Goal: Task Accomplishment & Management: Complete application form

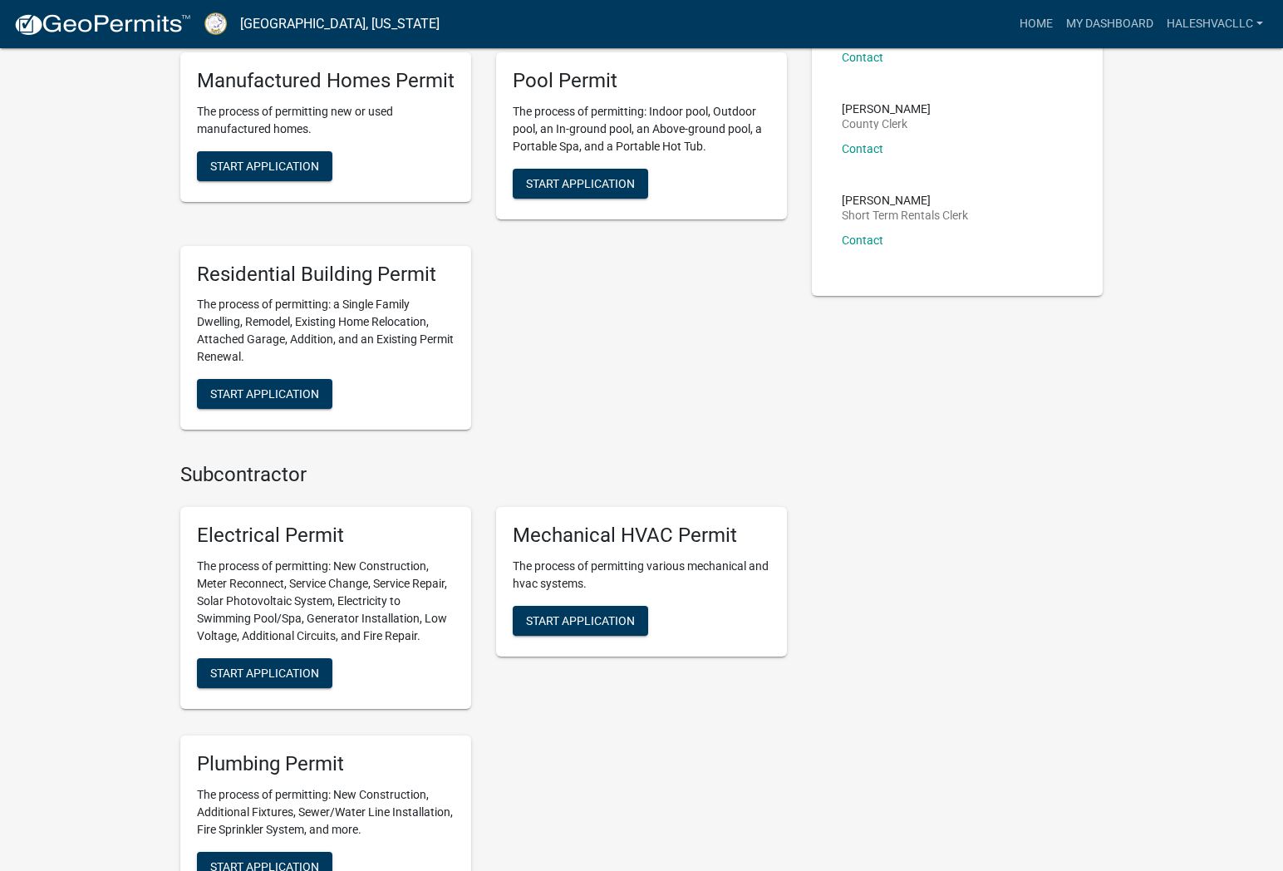
scroll to position [454, 0]
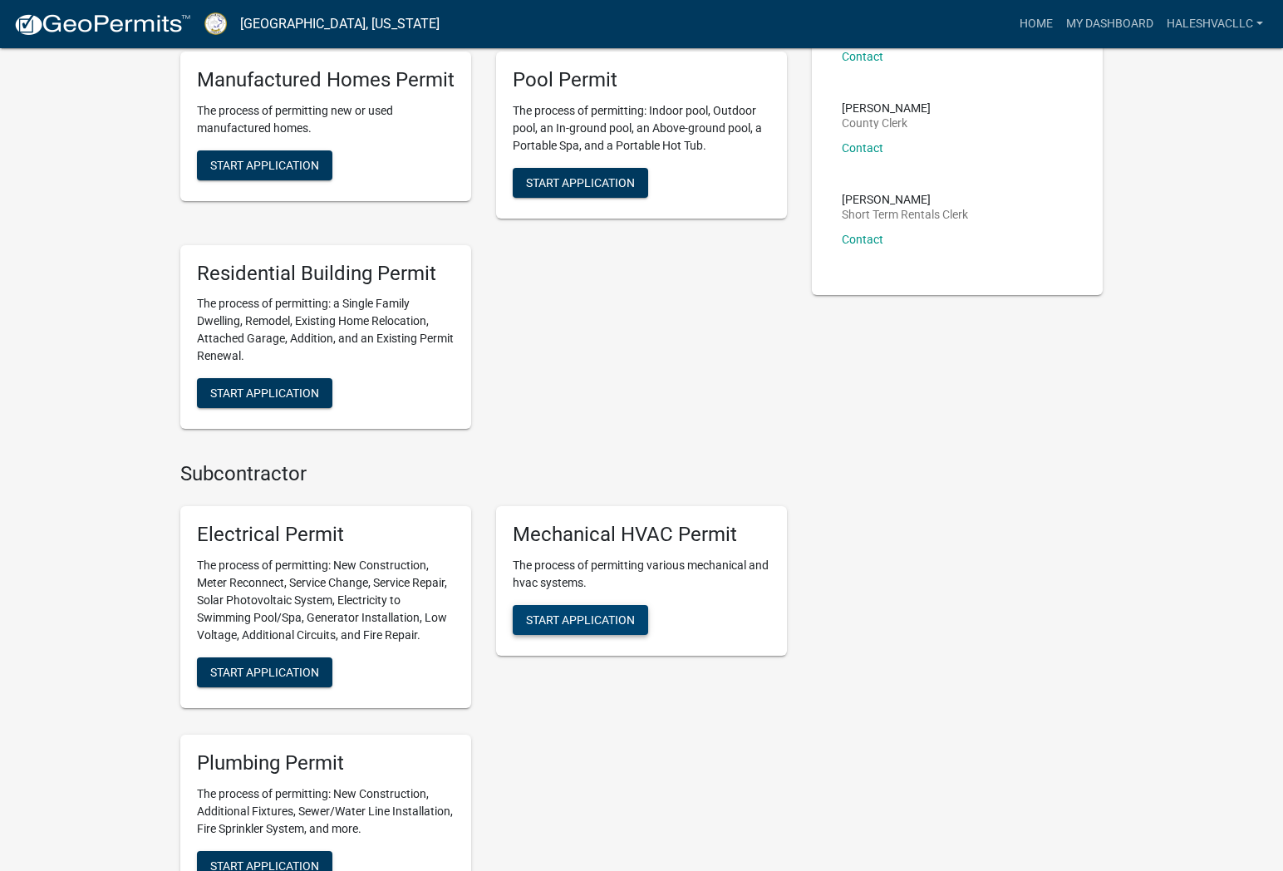
click at [582, 613] on span "Start Application" at bounding box center [580, 619] width 109 height 13
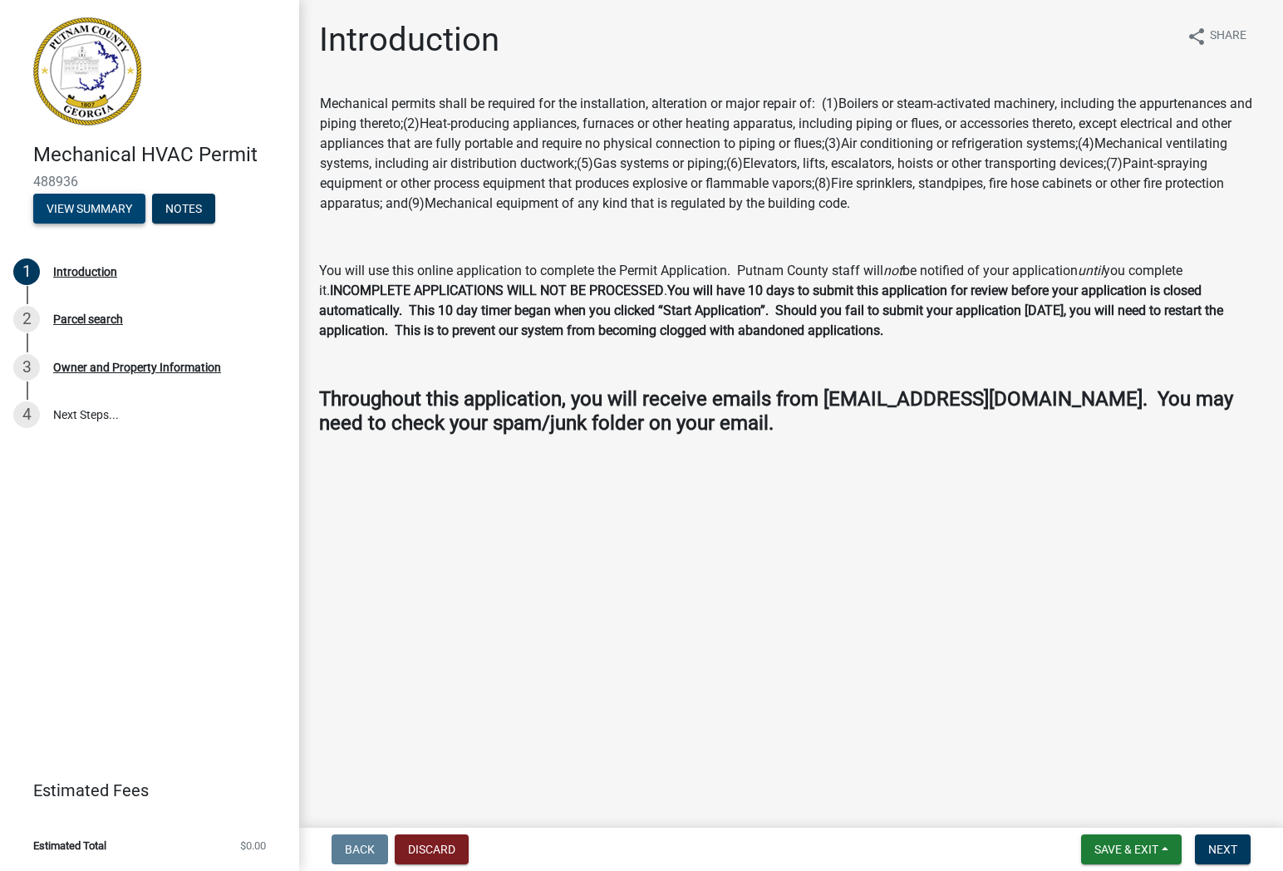
click at [120, 209] on button "View Summary" at bounding box center [89, 209] width 112 height 30
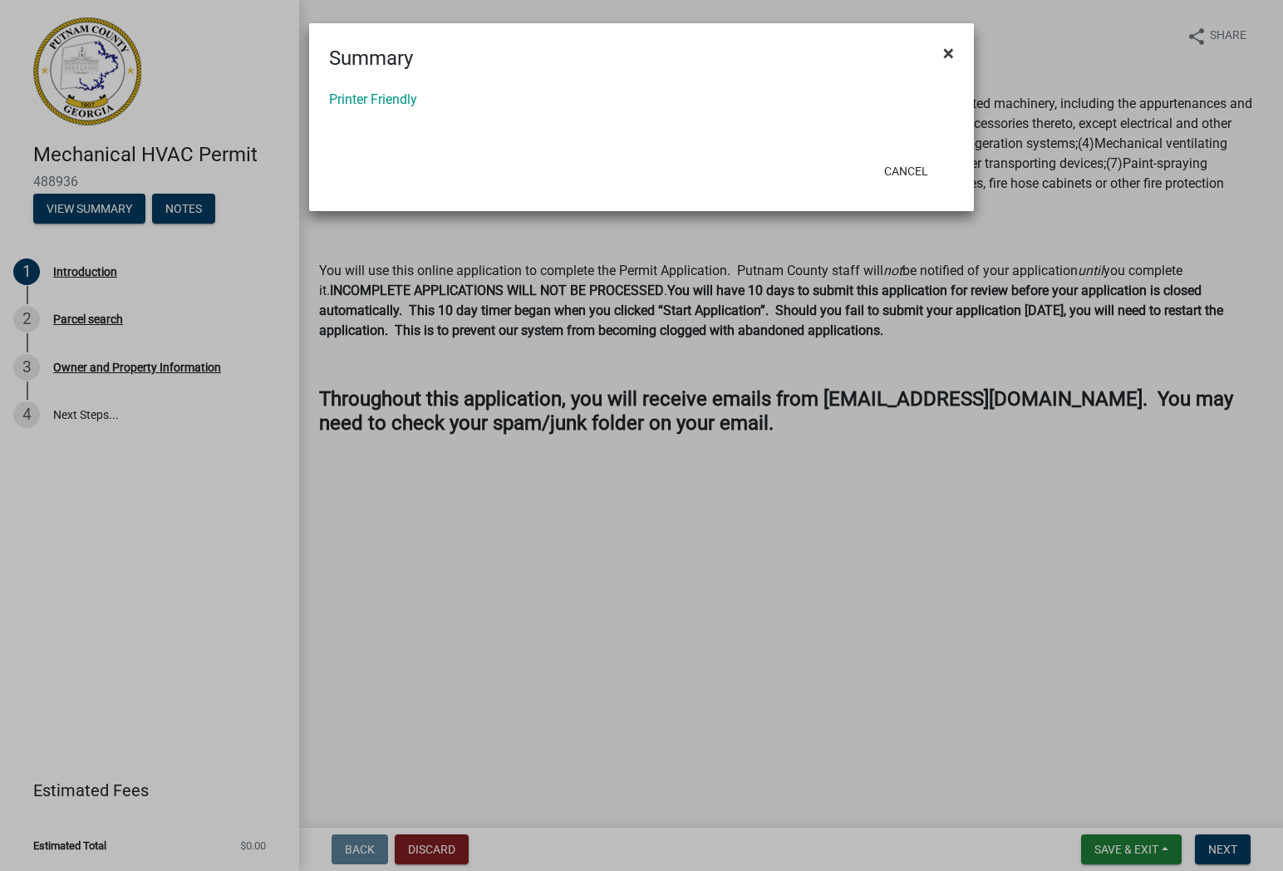
click at [946, 51] on span "×" at bounding box center [948, 53] width 11 height 23
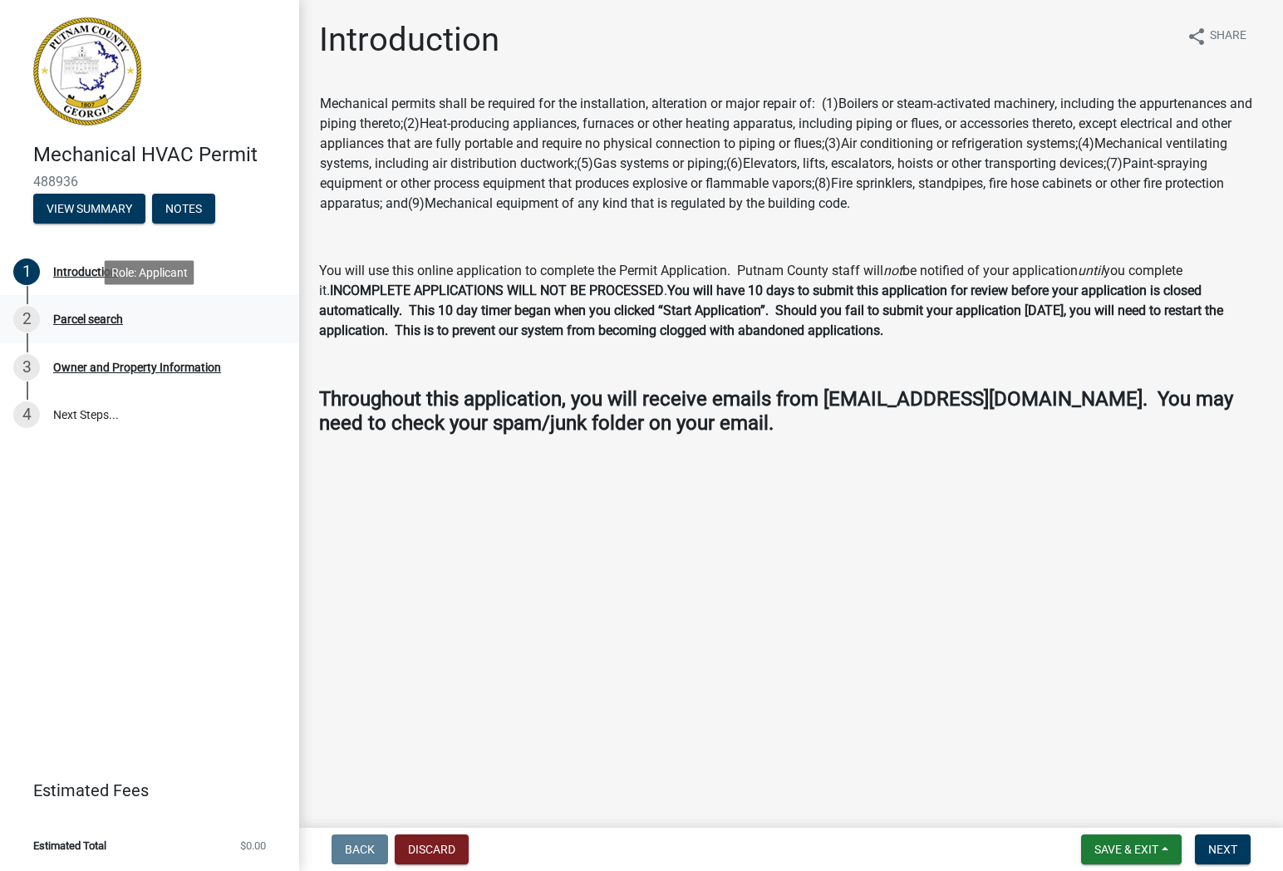
click at [88, 323] on div "Parcel search" at bounding box center [88, 319] width 70 height 12
click at [109, 313] on div "Parcel search" at bounding box center [88, 319] width 70 height 12
click at [109, 363] on div "Owner and Property Information" at bounding box center [137, 367] width 168 height 12
click at [593, 238] on p at bounding box center [791, 238] width 944 height 20
click at [1224, 848] on span "Next" at bounding box center [1222, 849] width 29 height 13
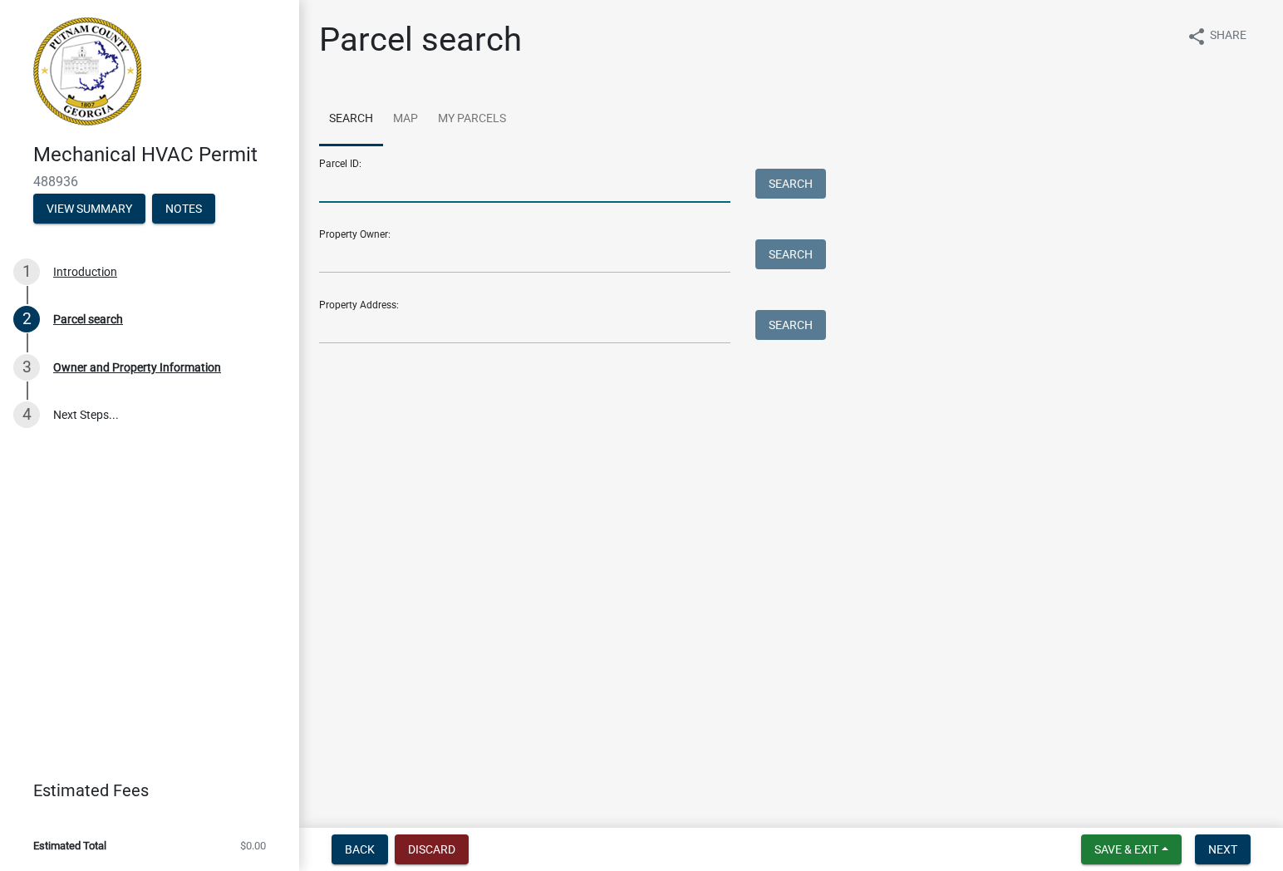
scroll to position [1, 0]
click at [386, 188] on input "Parcel ID:" at bounding box center [524, 186] width 411 height 34
click at [408, 125] on link "Map" at bounding box center [405, 119] width 45 height 53
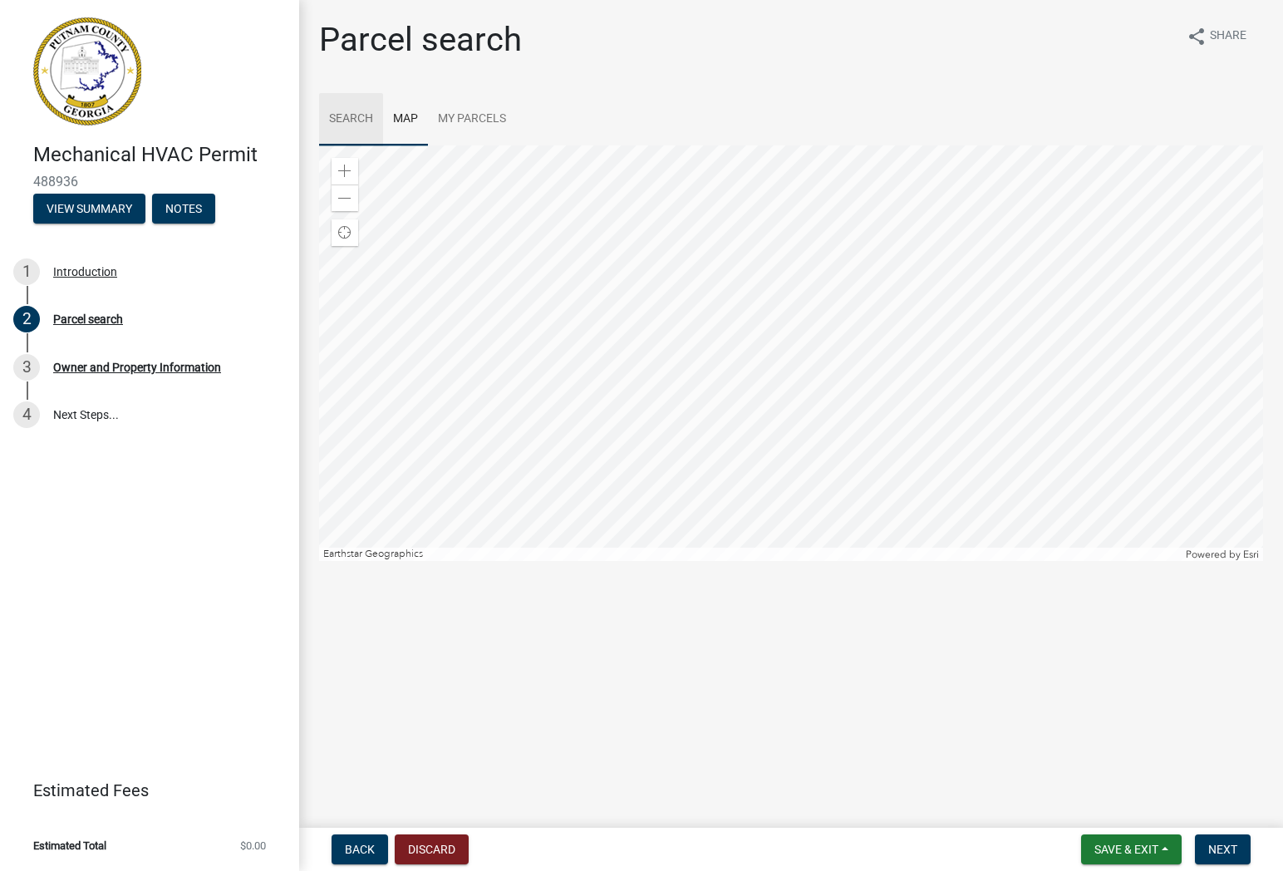
click at [349, 120] on link "Search" at bounding box center [351, 119] width 64 height 53
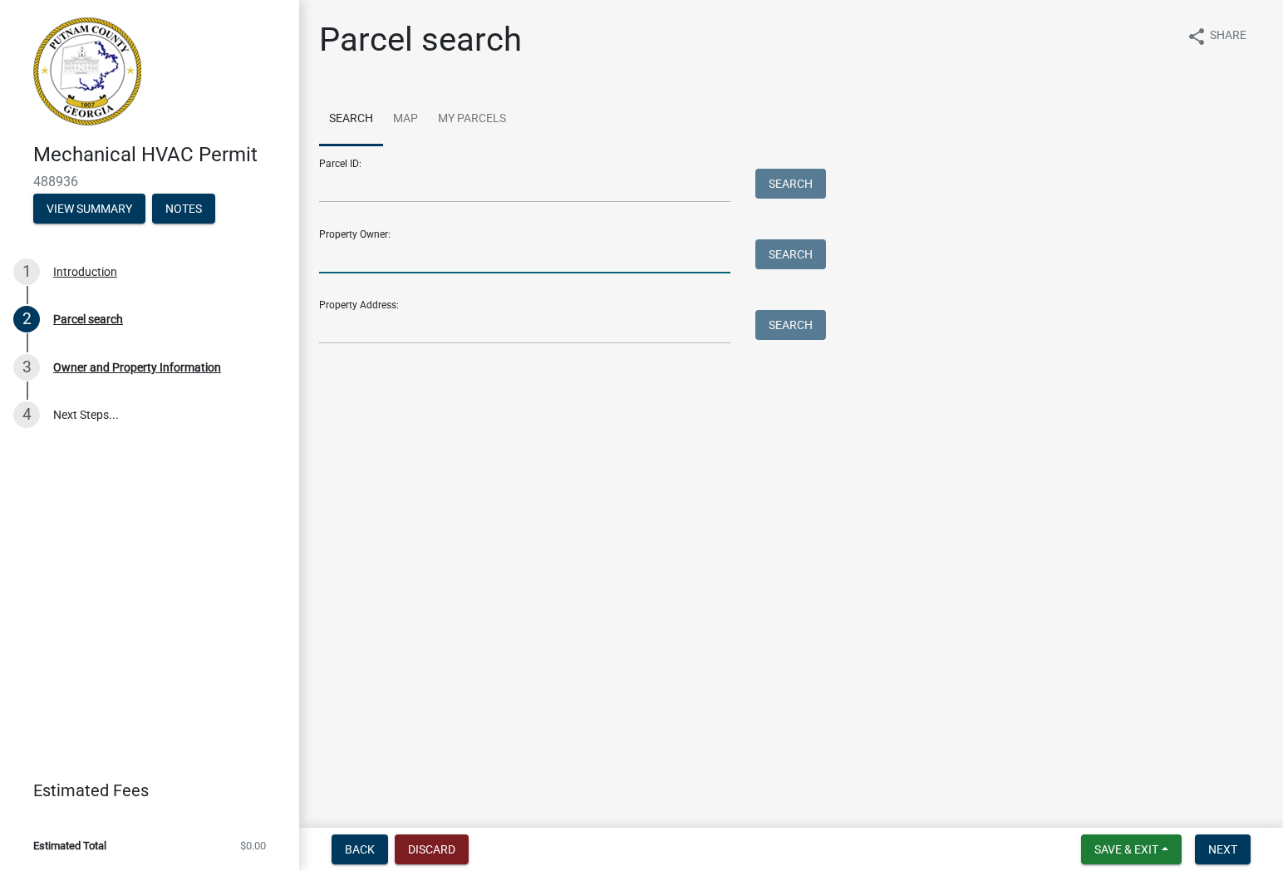
click at [405, 255] on input "Property Owner:" at bounding box center [524, 256] width 411 height 34
type input "[PERSON_NAME]"
click at [809, 267] on button "Search" at bounding box center [790, 254] width 71 height 30
drag, startPoint x: 411, startPoint y: 258, endPoint x: 227, endPoint y: 238, distance: 185.6
click at [227, 238] on div "Mechanical HVAC Permit 488936 View Summary Notes 1 Introduction 2 Parcel search…" at bounding box center [641, 435] width 1283 height 871
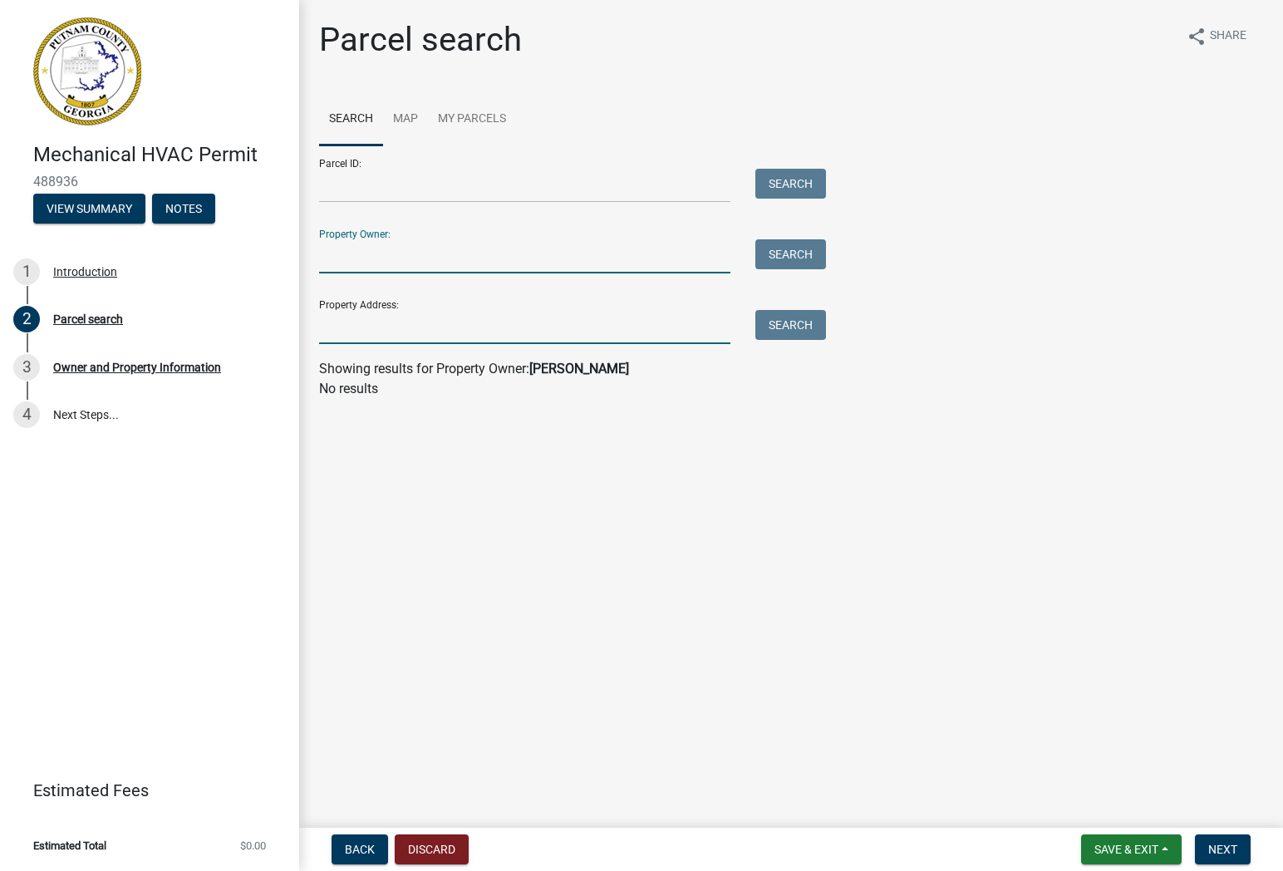
click at [363, 330] on input "Property Address:" at bounding box center [524, 327] width 411 height 34
type input "159a Lakeview"
drag, startPoint x: 416, startPoint y: 328, endPoint x: 809, endPoint y: 324, distance: 393.0
click at [809, 324] on button "Search" at bounding box center [790, 325] width 71 height 30
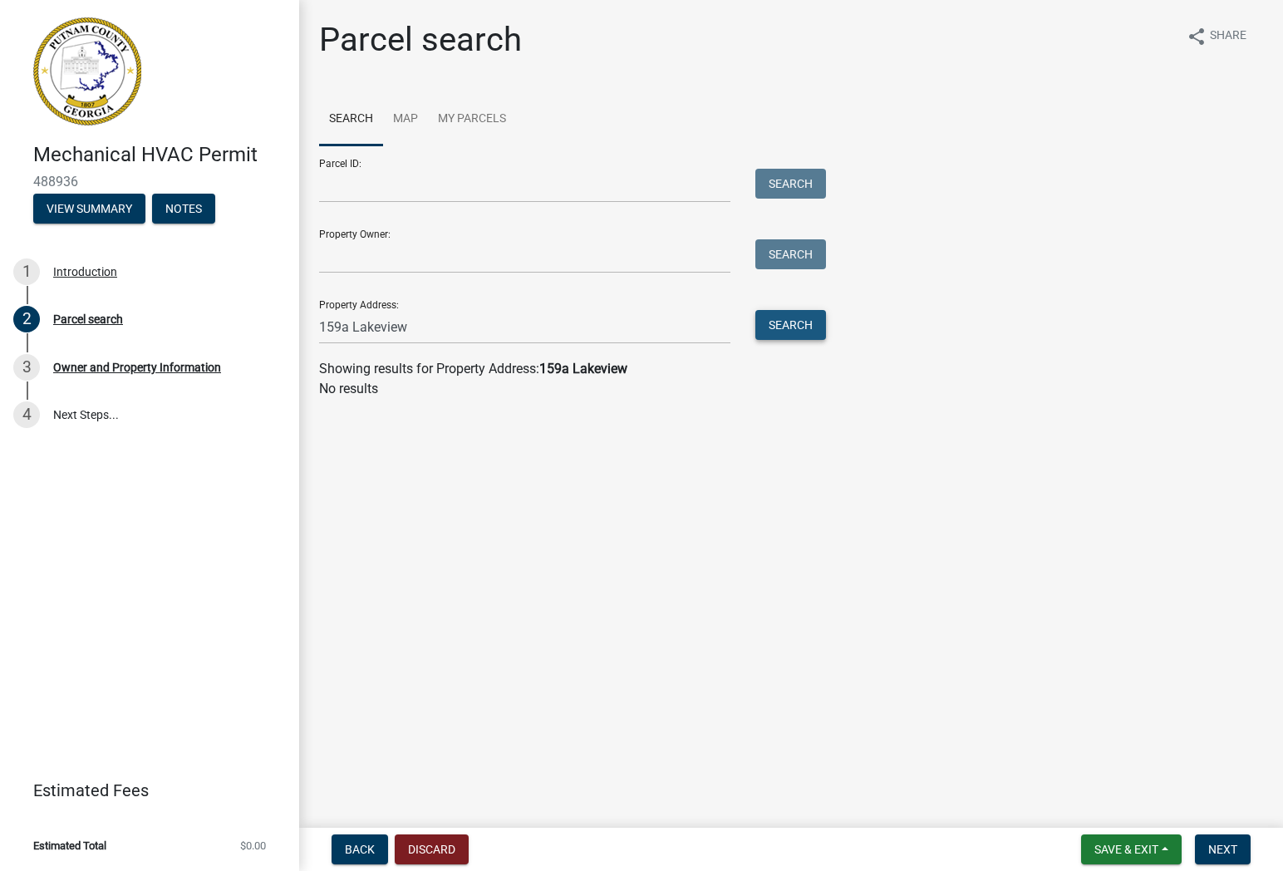
click at [809, 324] on button "Search" at bounding box center [790, 325] width 71 height 30
drag, startPoint x: 439, startPoint y: 336, endPoint x: 243, endPoint y: 342, distance: 195.4
click at [243, 342] on div "Mechanical HVAC Permit 488936 View Summary Notes 1 Introduction 2 Parcel search…" at bounding box center [641, 435] width 1283 height 871
drag, startPoint x: 321, startPoint y: 328, endPoint x: 467, endPoint y: 332, distance: 146.3
click at [467, 332] on input "159a Lakeview" at bounding box center [524, 327] width 411 height 34
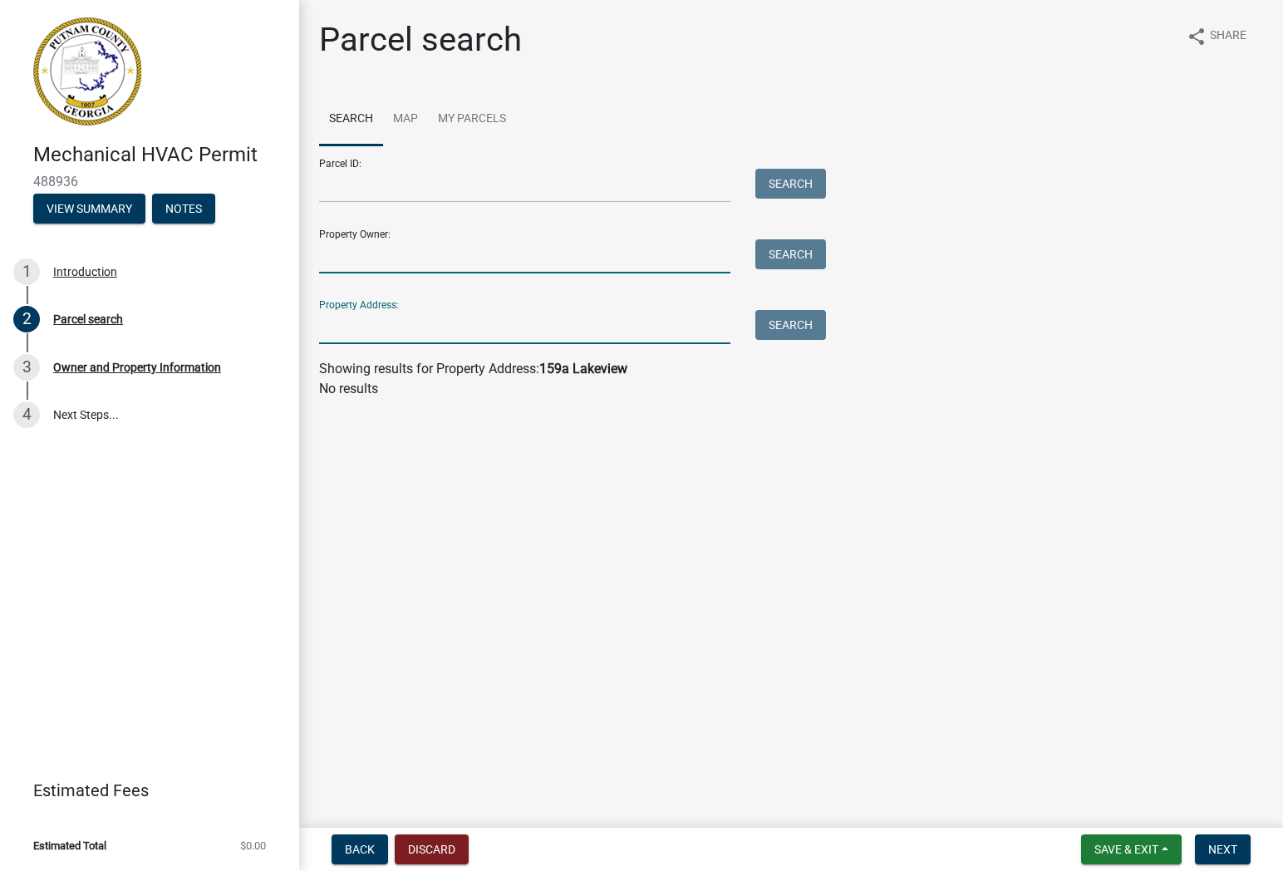
click at [469, 264] on input "Property Owner:" at bounding box center [524, 256] width 411 height 34
type input "B"
click at [794, 249] on button "Search" at bounding box center [790, 254] width 71 height 30
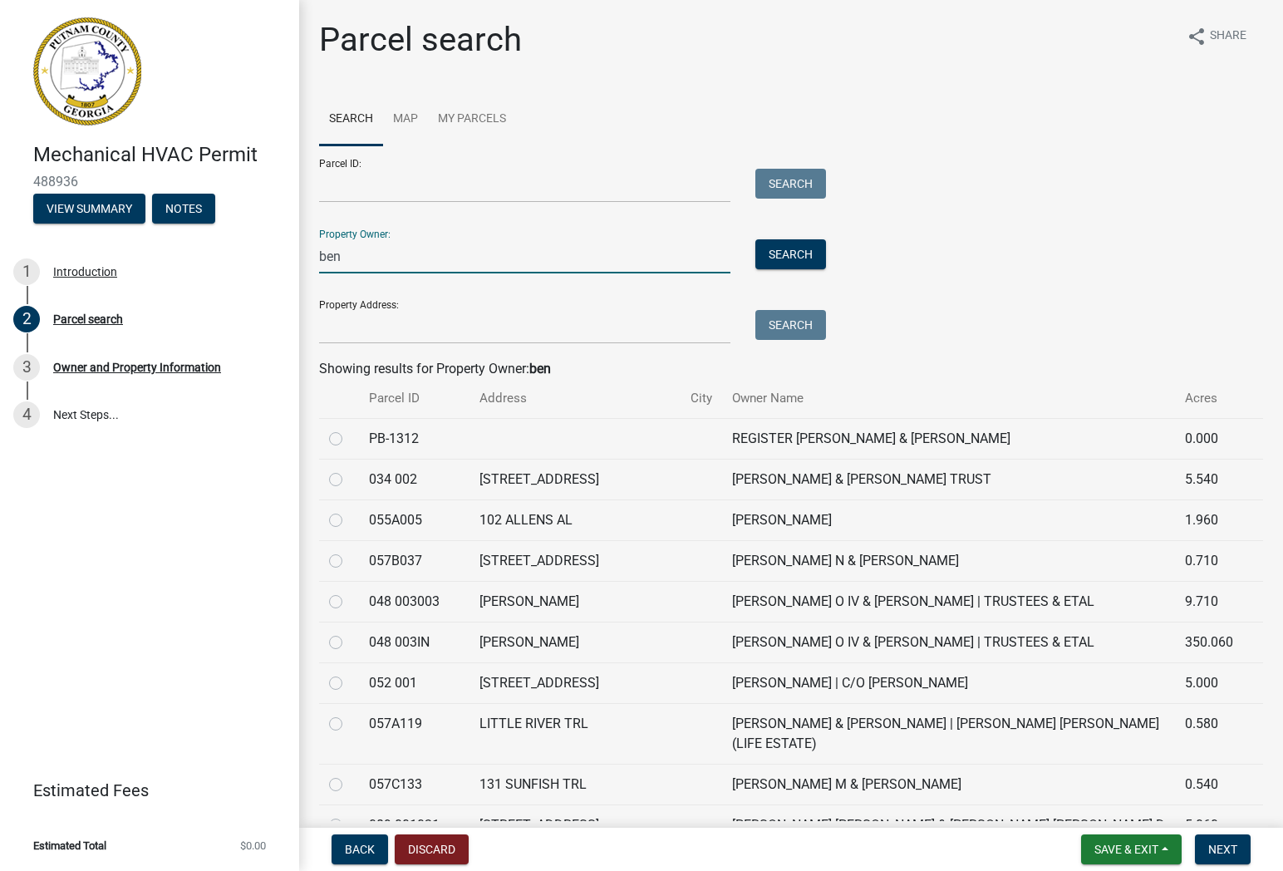
click at [376, 257] on input "ben" at bounding box center [524, 256] width 411 height 34
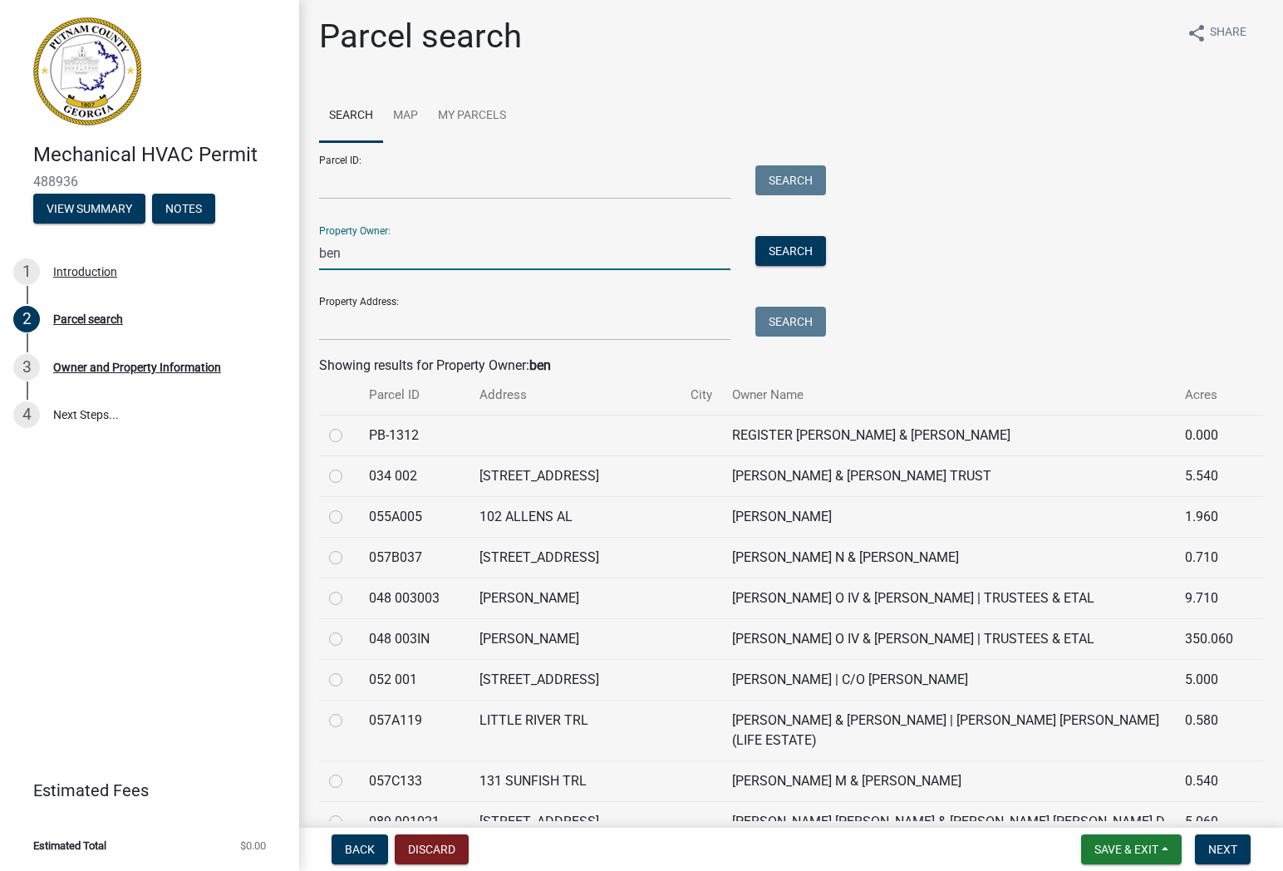
type input "ben e"
drag, startPoint x: 376, startPoint y: 257, endPoint x: 312, endPoint y: 253, distance: 64.1
click at [310, 253] on div "ben e" at bounding box center [525, 251] width 436 height 34
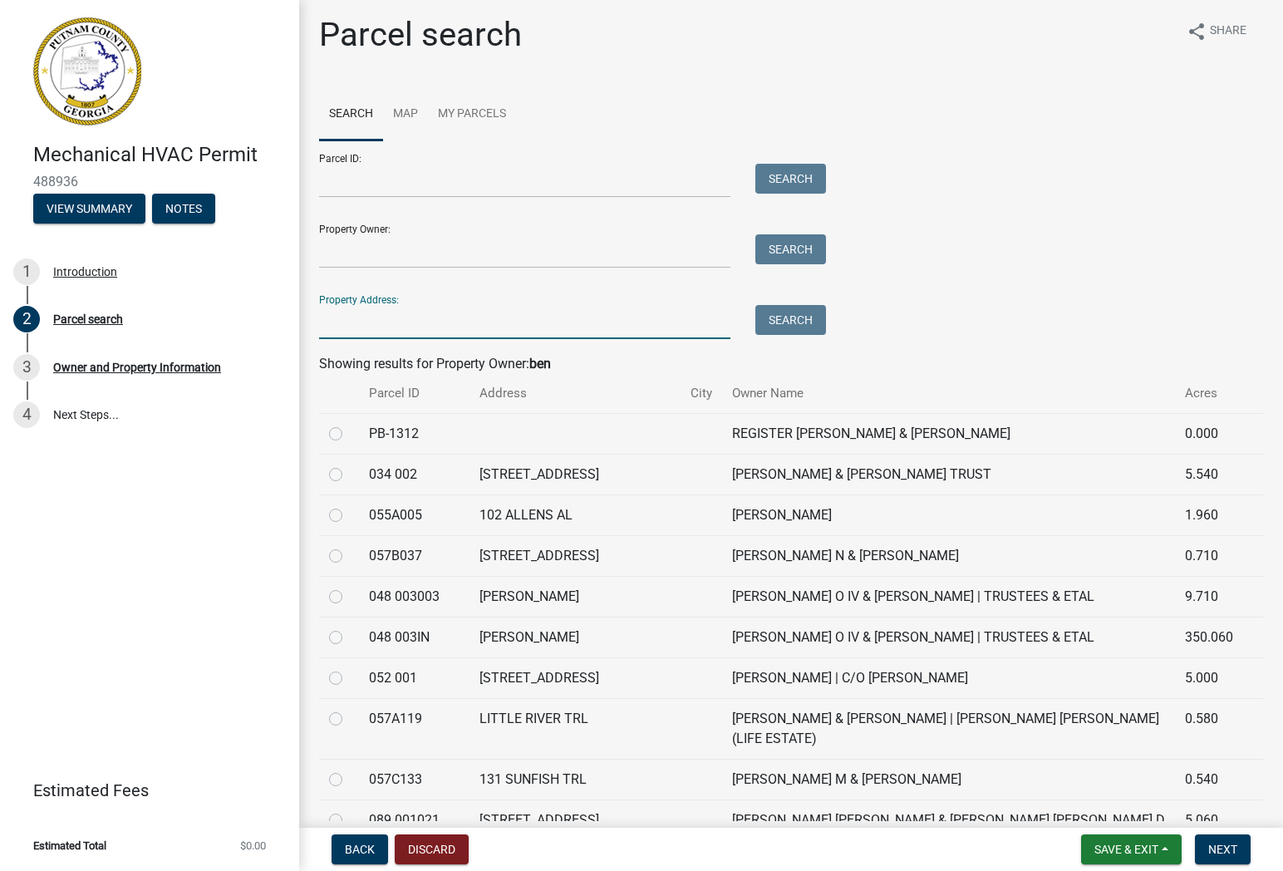
click at [587, 330] on input "Property Address:" at bounding box center [524, 322] width 411 height 34
click at [796, 326] on button "Search" at bounding box center [790, 320] width 71 height 30
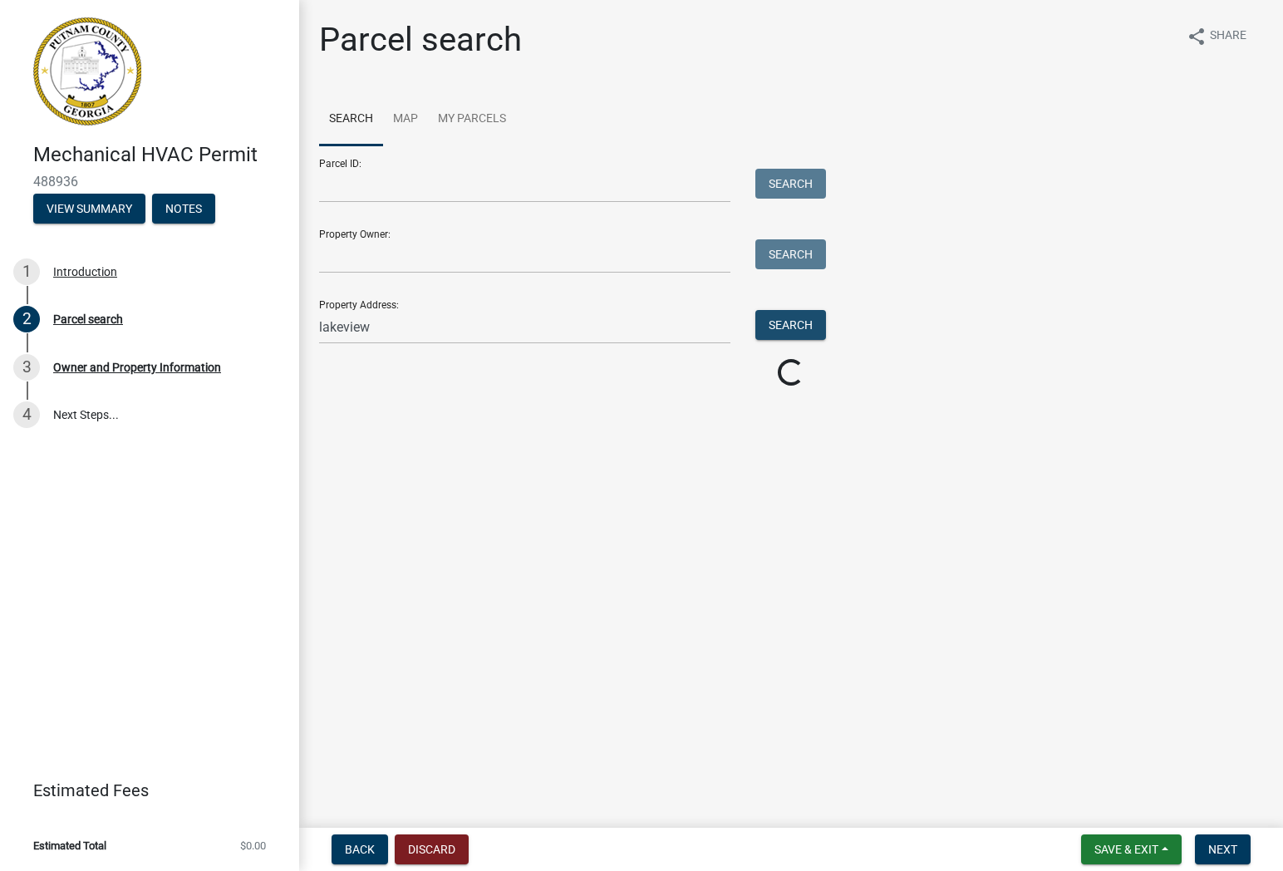
scroll to position [0, 0]
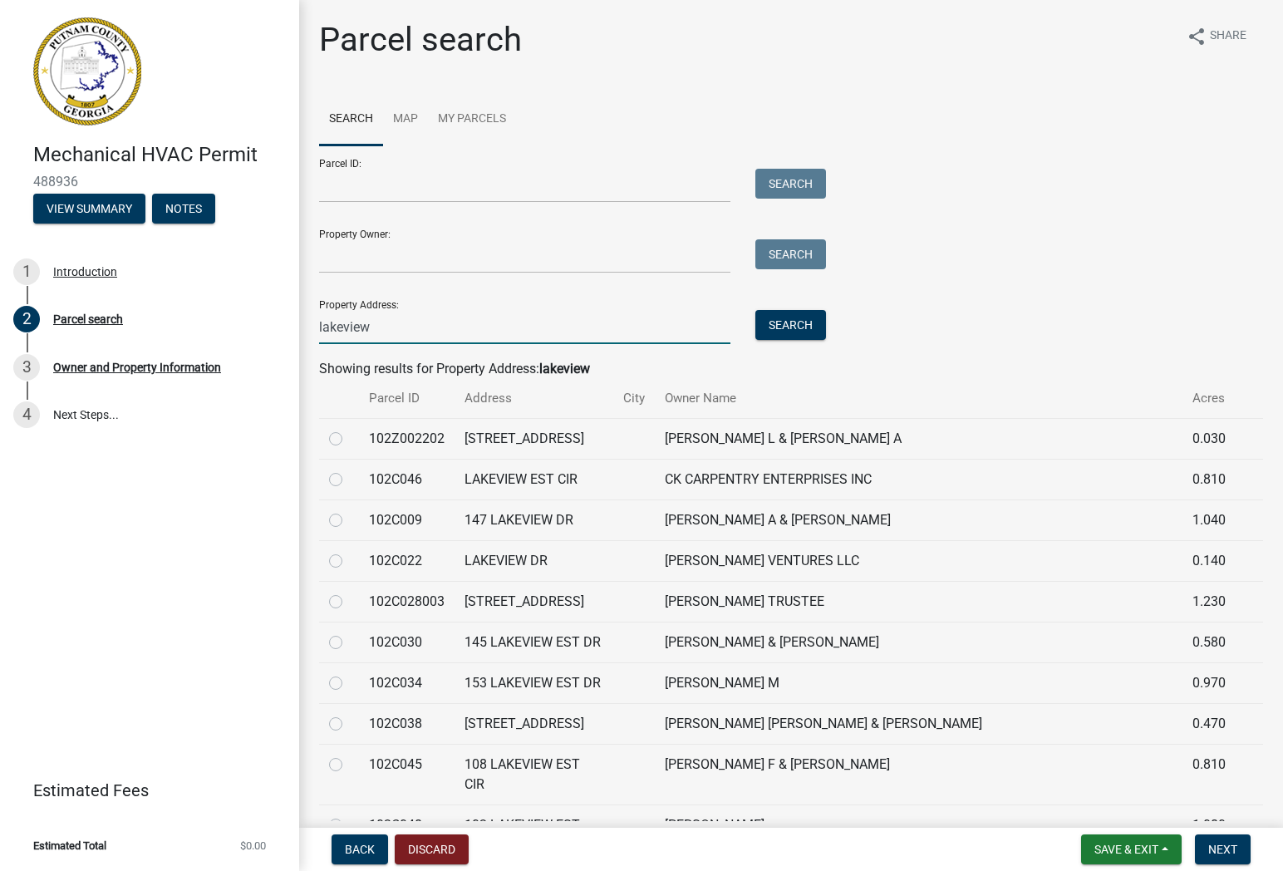
click at [528, 331] on input "lakeview" at bounding box center [524, 327] width 411 height 34
drag, startPoint x: 792, startPoint y: 323, endPoint x: 853, endPoint y: 318, distance: 61.7
click at [793, 322] on button "Search" at bounding box center [790, 325] width 71 height 30
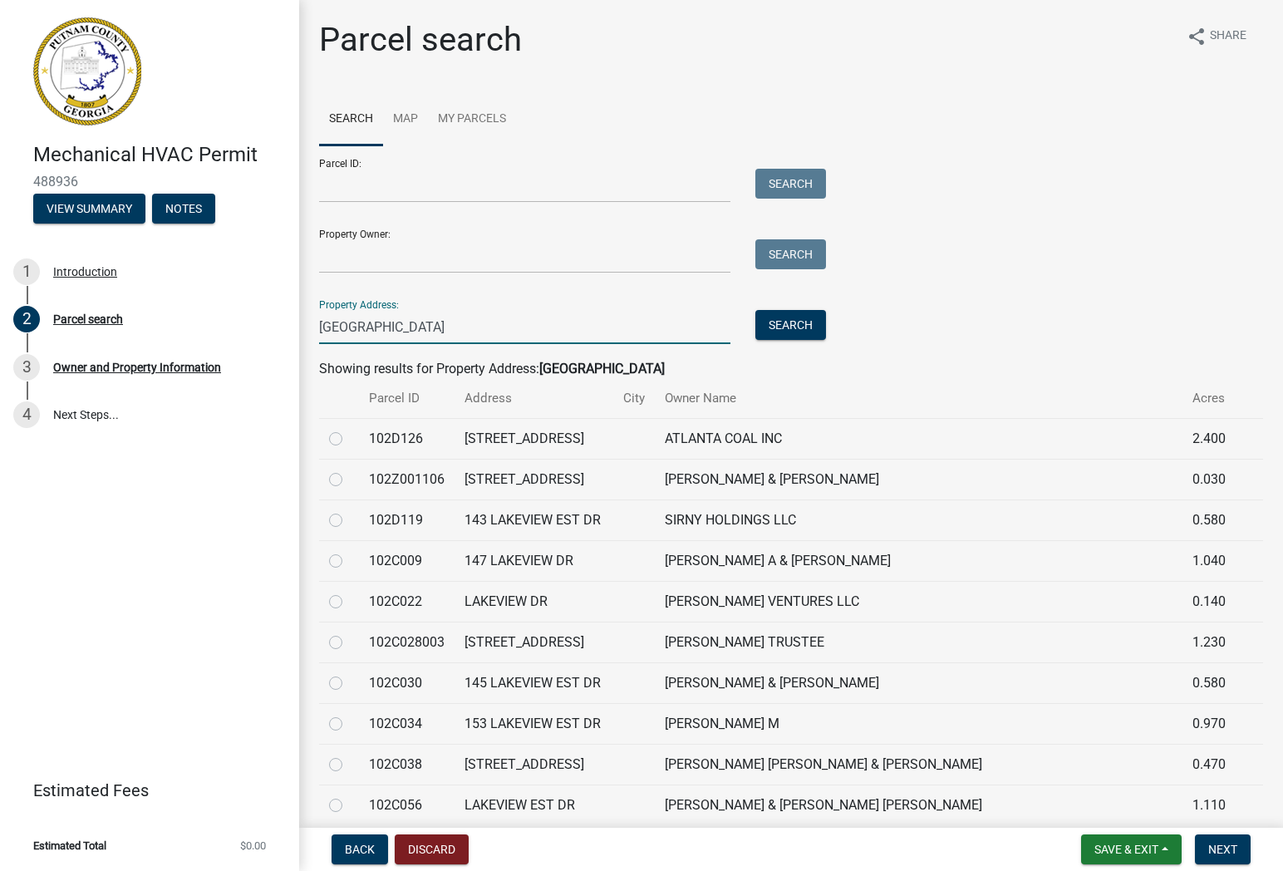
click at [320, 326] on input "[GEOGRAPHIC_DATA]" at bounding box center [524, 327] width 411 height 34
type input "[STREET_ADDRESS]"
click at [786, 312] on button "Search" at bounding box center [790, 325] width 71 height 30
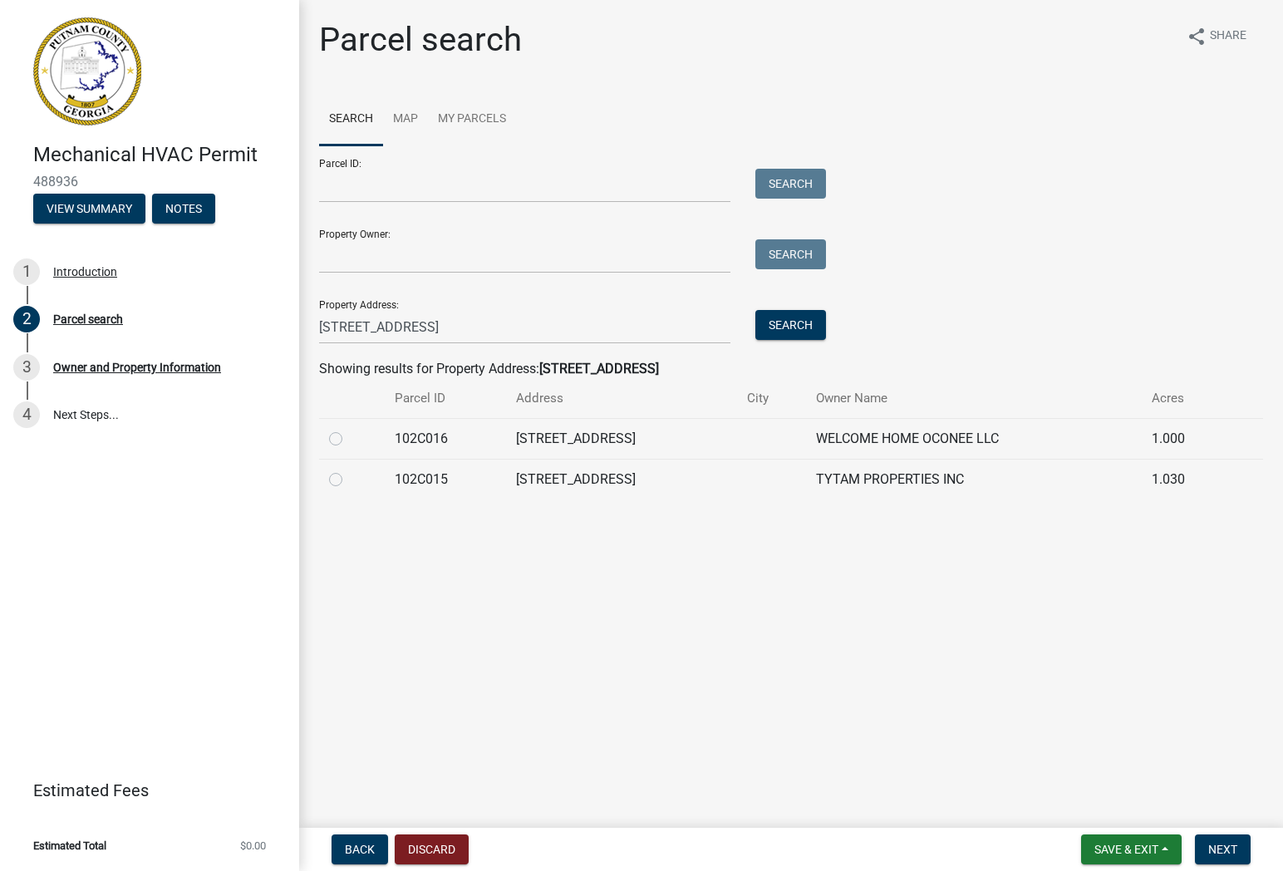
drag, startPoint x: 327, startPoint y: 439, endPoint x: 336, endPoint y: 440, distance: 8.4
click at [331, 439] on td at bounding box center [352, 438] width 66 height 41
click at [349, 429] on label at bounding box center [349, 429] width 0 height 0
click at [349, 439] on input "radio" at bounding box center [354, 434] width 11 height 11
radio input "true"
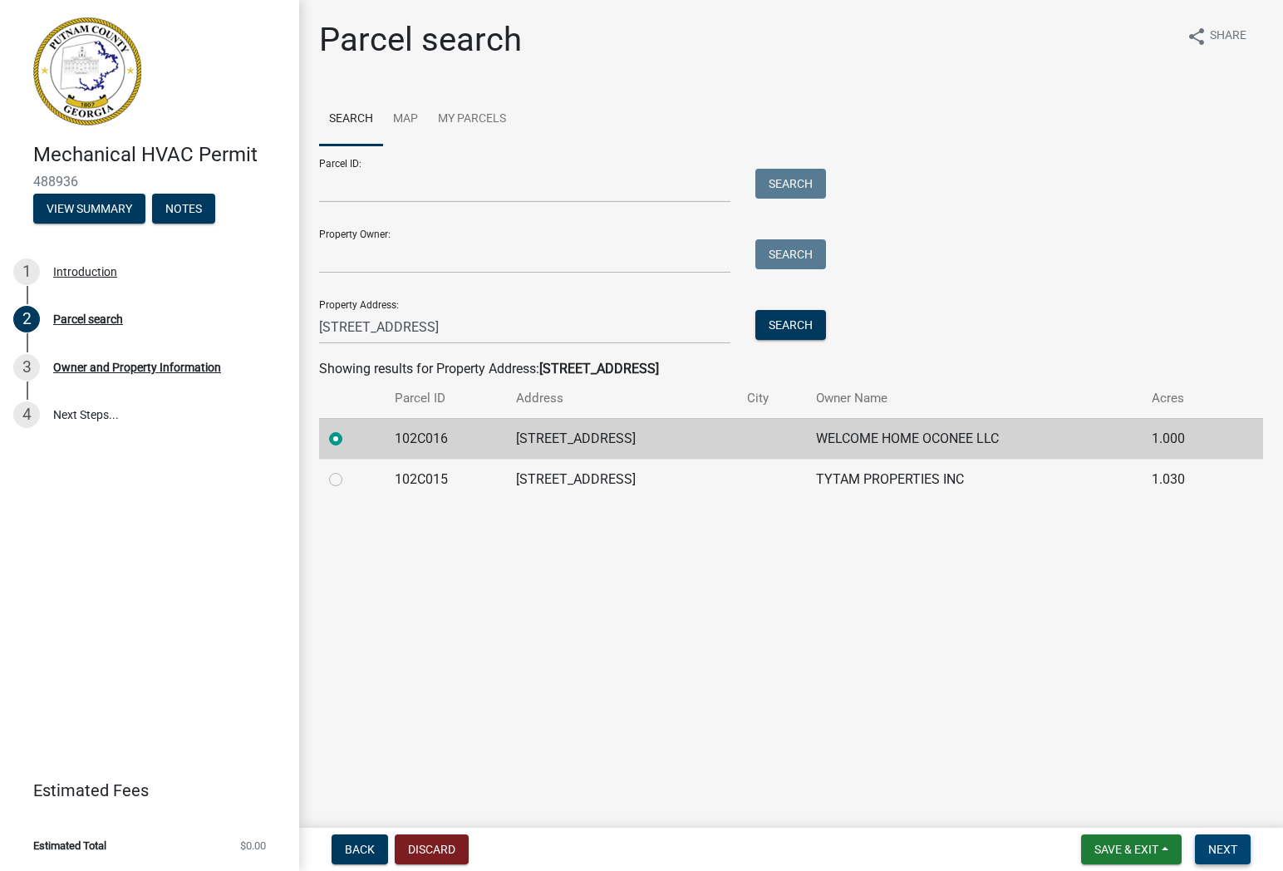
click at [1236, 843] on span "Next" at bounding box center [1222, 849] width 29 height 13
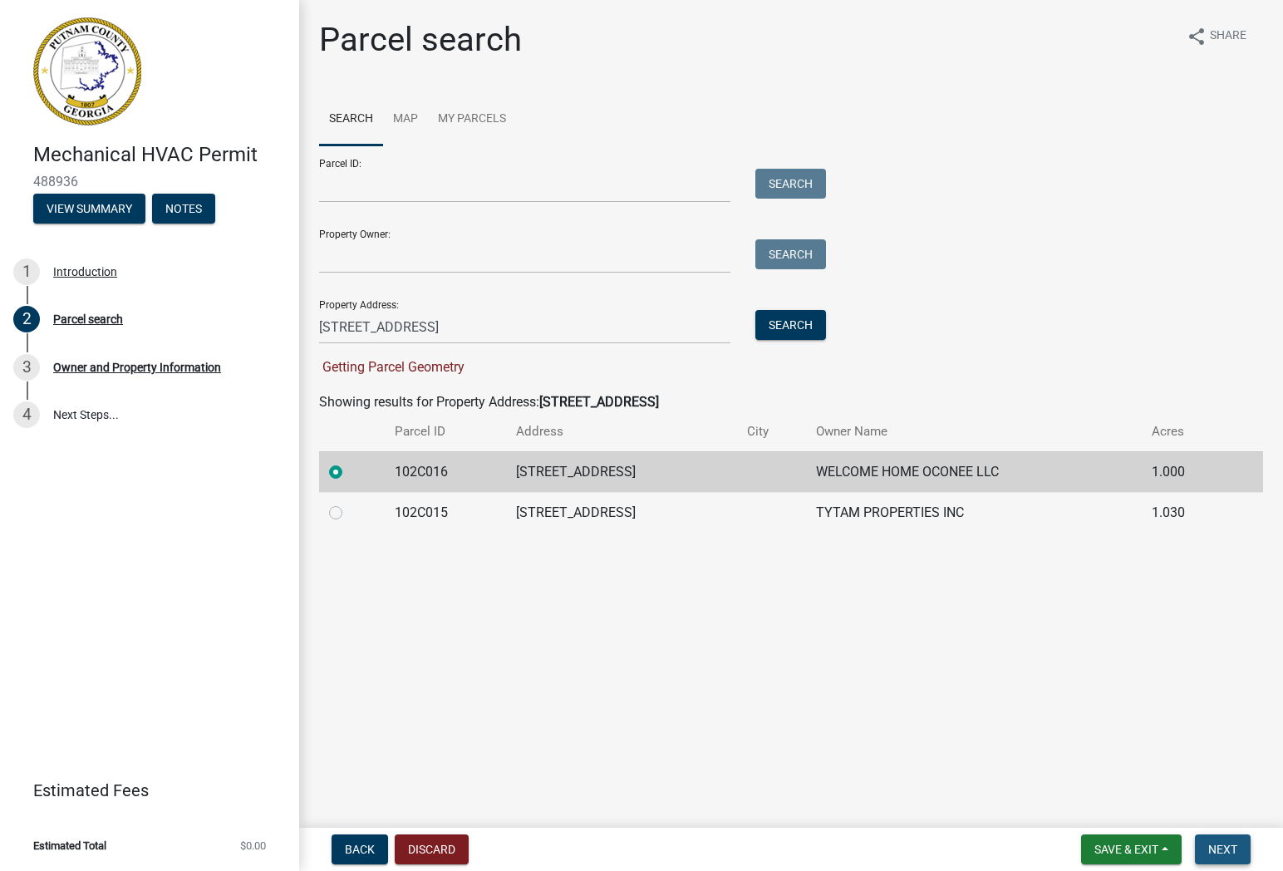
click at [1214, 843] on span "Next" at bounding box center [1222, 849] width 29 height 13
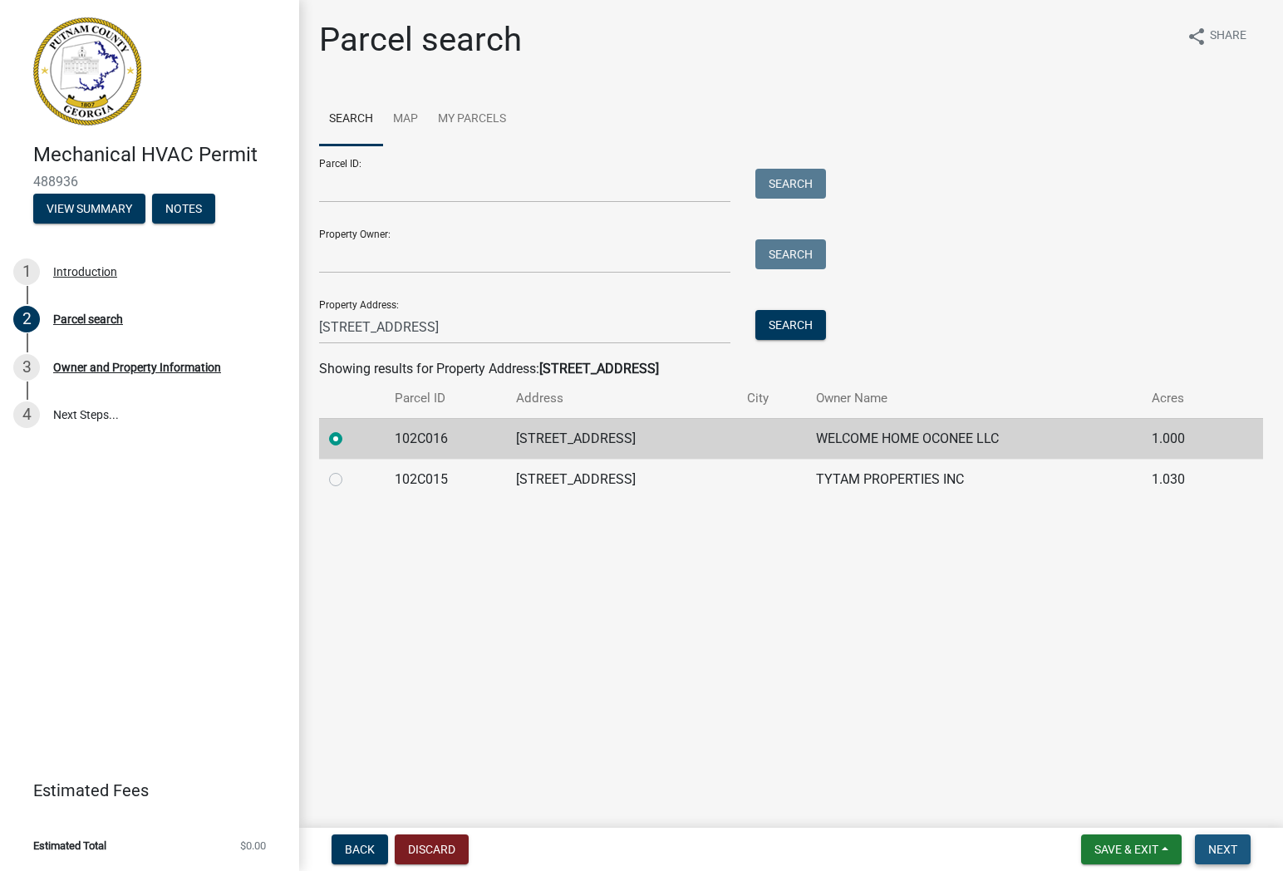
click at [1230, 841] on button "Next" at bounding box center [1223, 849] width 56 height 30
